Goal: Find contact information: Find contact information

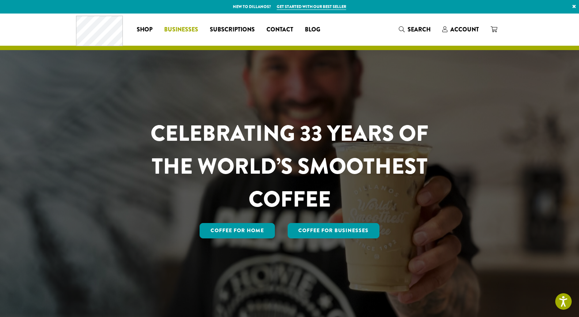
click at [174, 31] on span "Businesses" at bounding box center [181, 29] width 34 height 9
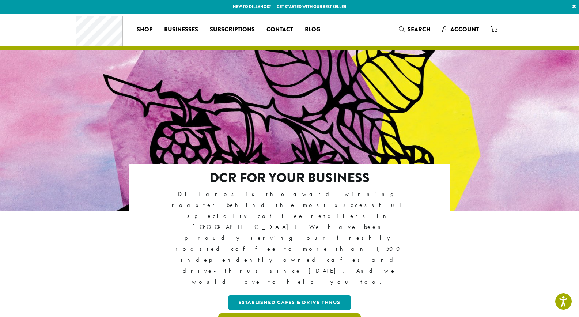
click at [260, 313] on link "Start-ups, Businesses & Organizations" at bounding box center [289, 320] width 143 height 15
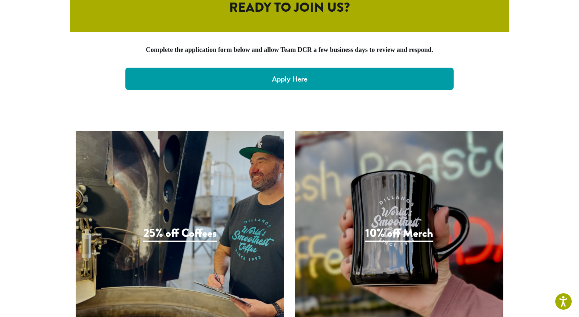
scroll to position [1556, 0]
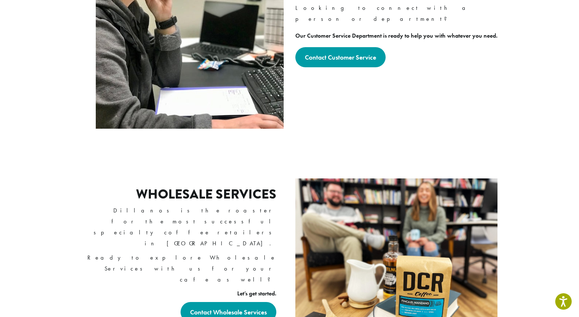
scroll to position [351, 0]
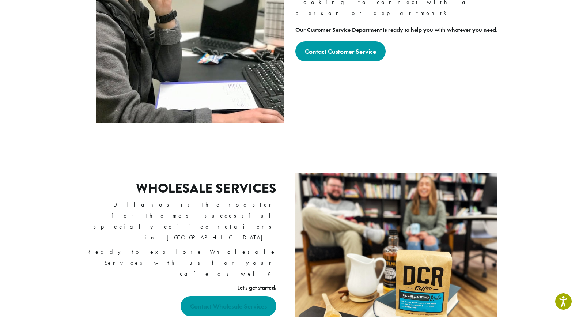
click at [217, 302] on strong "Contact Wholesale Services" at bounding box center [228, 306] width 77 height 8
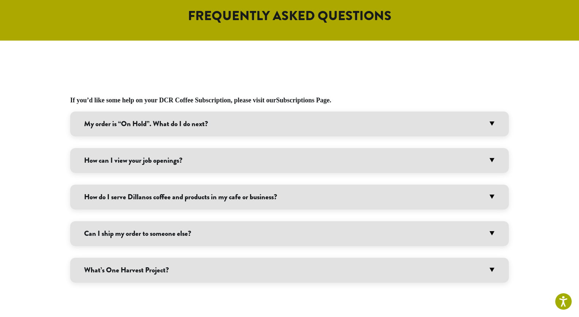
scroll to position [380, 0]
